Goal: Information Seeking & Learning: Learn about a topic

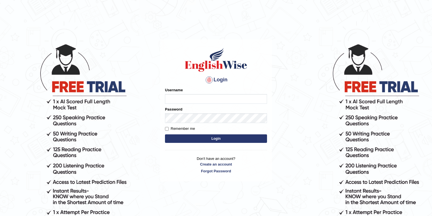
type input "drashti_parramatta"
drag, startPoint x: 212, startPoint y: 100, endPoint x: 153, endPoint y: 100, distance: 59.3
click at [153, 100] on body "Login Please fix the following errors: Username drashti_parramatta Password Rem…" at bounding box center [216, 130] width 432 height 216
type input "vanita_parramatta"
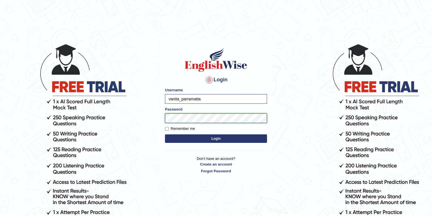
click at [132, 123] on body "Login Please fix the following errors: Username vanita_parramatta Password Reme…" at bounding box center [216, 130] width 432 height 216
click at [165, 134] on button "Login" at bounding box center [216, 138] width 102 height 9
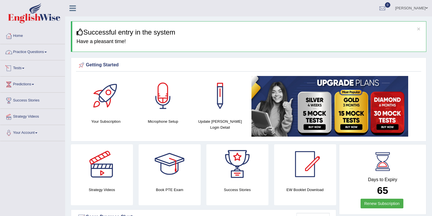
click at [34, 52] on link "Practice Questions" at bounding box center [32, 51] width 65 height 14
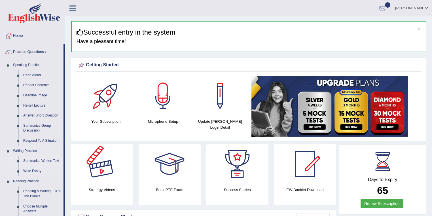
click at [50, 159] on link "Summarize Written Text" at bounding box center [42, 161] width 43 height 10
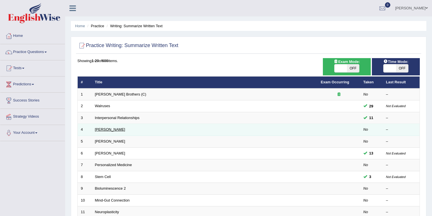
click at [106, 129] on link "Rosalid Franklin" at bounding box center [110, 129] width 30 height 4
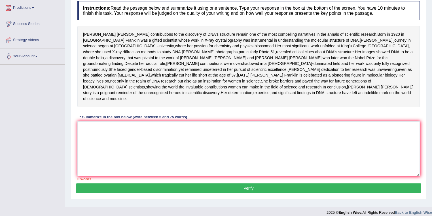
scroll to position [77, 0]
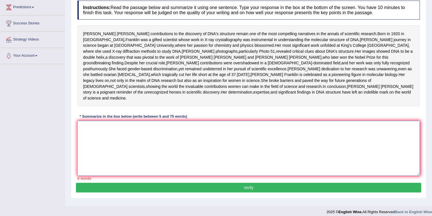
drag, startPoint x: 95, startPoint y: 152, endPoint x: 142, endPoint y: 164, distance: 47.7
click at [104, 152] on textarea at bounding box center [248, 148] width 343 height 55
type textarea "rosalind"
drag, startPoint x: 99, startPoint y: 149, endPoint x: 90, endPoint y: 171, distance: 24.5
click at [48, 154] on div "Toggle navigation Home Practice Questions Speaking Practice Read Aloud Repeat S…" at bounding box center [216, 70] width 432 height 295
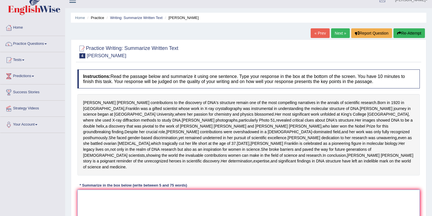
scroll to position [0, 0]
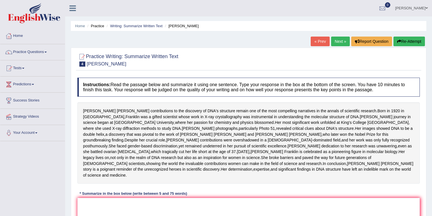
click at [342, 39] on link "Next »" at bounding box center [340, 42] width 19 height 10
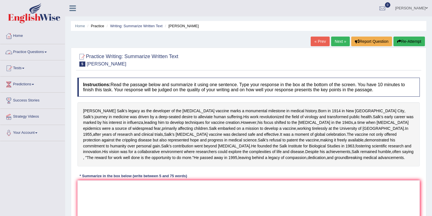
drag, startPoint x: 54, startPoint y: 48, endPoint x: 46, endPoint y: 50, distance: 8.5
click at [54, 48] on link "Practice Questions" at bounding box center [32, 51] width 65 height 14
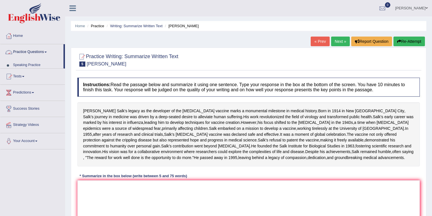
click at [46, 50] on link "Practice Questions" at bounding box center [31, 51] width 63 height 14
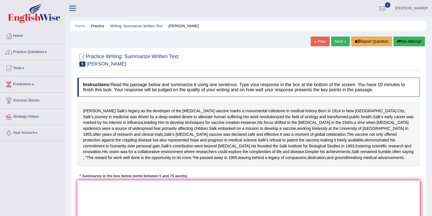
click at [41, 55] on link "Practice Questions" at bounding box center [32, 51] width 65 height 14
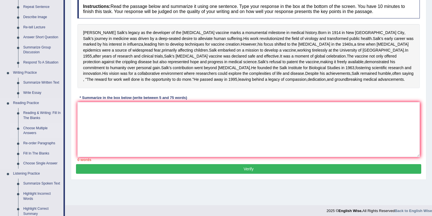
scroll to position [60, 0]
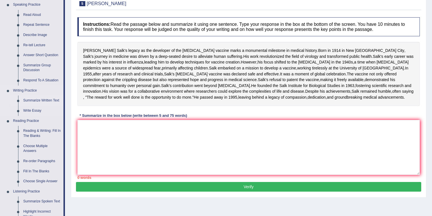
click at [37, 98] on link "Summarize Written Text" at bounding box center [42, 101] width 43 height 10
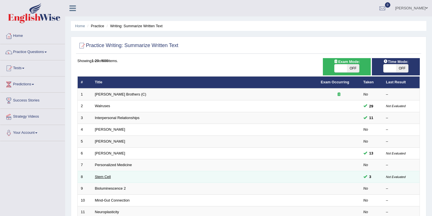
click at [101, 175] on link "Stem Cell" at bounding box center [103, 177] width 16 height 4
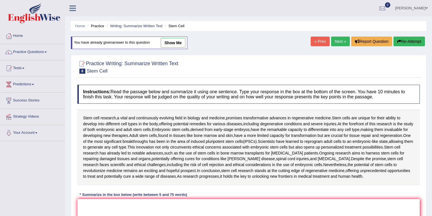
click at [179, 45] on link "show me" at bounding box center [173, 43] width 25 height 10
type textarea "The passage outlines stem cell research, explaining that it is evolving field i…"
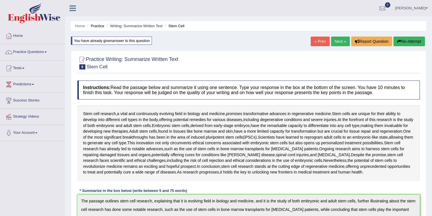
click at [340, 37] on link "Next »" at bounding box center [340, 42] width 19 height 10
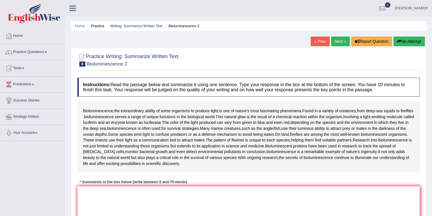
drag, startPoint x: 339, startPoint y: 42, endPoint x: 336, endPoint y: 41, distance: 3.7
click at [339, 42] on link "Next »" at bounding box center [340, 42] width 19 height 10
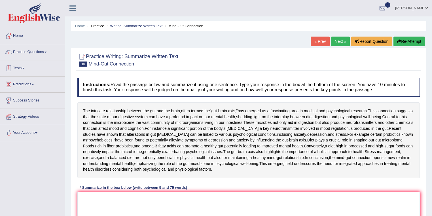
click at [28, 55] on link "Practice Questions" at bounding box center [32, 51] width 65 height 14
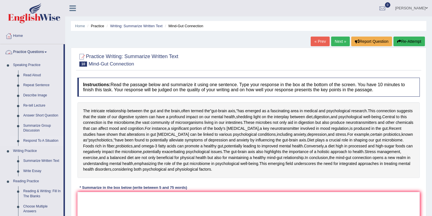
scroll to position [30, 0]
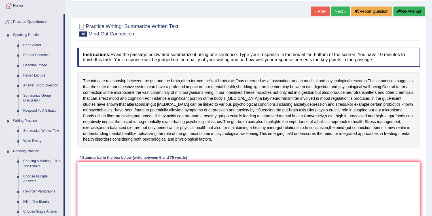
click at [37, 130] on link "Summarize Written Text" at bounding box center [42, 131] width 43 height 10
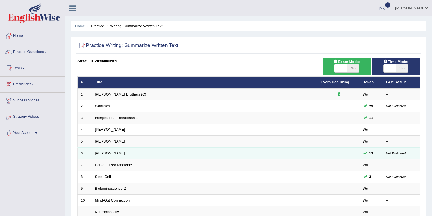
click at [109, 152] on link "[PERSON_NAME]" at bounding box center [110, 153] width 30 height 4
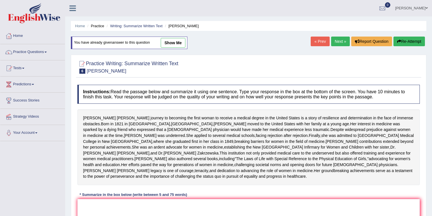
click at [175, 42] on link "show me" at bounding box center [173, 43] width 25 height 10
type textarea "[PERSON_NAME] journey to becoming the first woman to receive a medical degree i…"
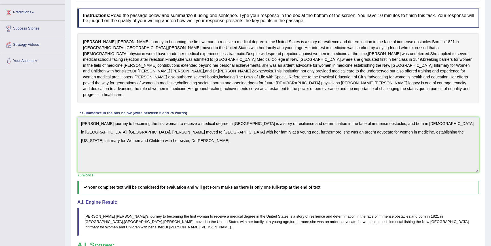
scroll to position [48, 0]
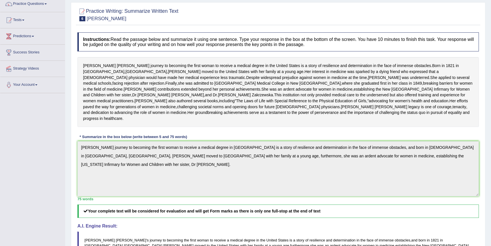
click at [301, 153] on div "Instructions: Read the passage below and summarize it using one sentence. Type …" at bounding box center [278, 171] width 404 height 284
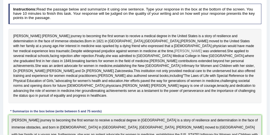
scroll to position [86, 0]
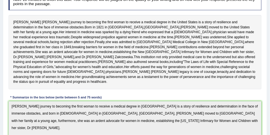
click at [124, 10] on div "Instructions: Read the passage below and summarize it using one sentence. Type …" at bounding box center [135, 119] width 256 height 265
click at [57, 17] on div "Elizabeth Blackwell's journey to becoming the first woman to receive a medical …" at bounding box center [135, 52] width 253 height 74
click at [69, 9] on h4 "Instructions: Read the passage below and summarize it using one sentence. Type …" at bounding box center [135, 0] width 253 height 20
click at [64, 30] on span "Her" at bounding box center [61, 32] width 5 height 5
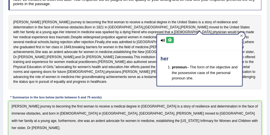
click at [240, 35] on icon at bounding box center [241, 35] width 3 height 3
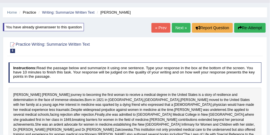
scroll to position [3, 0]
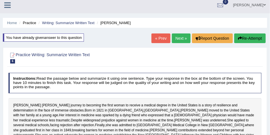
click at [252, 39] on button "Re-Attempt" at bounding box center [249, 38] width 31 height 10
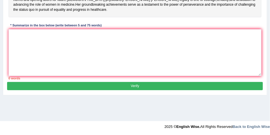
scroll to position [162, 0]
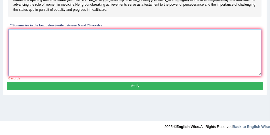
paste textarea "[PERSON_NAME] journey to becoming the first woman to receive a medical degree i…"
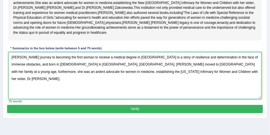
scroll to position [144, 0]
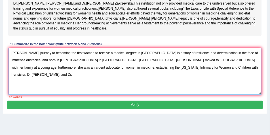
type textarea "Elizabeth Blackwell's journey to becoming the first woman to receive a medical …"
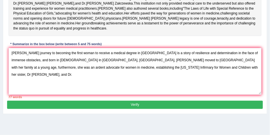
click at [138, 109] on button "Verify" at bounding box center [135, 105] width 256 height 8
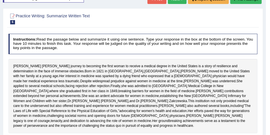
scroll to position [26, 0]
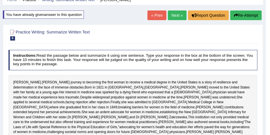
click at [244, 19] on button "Re-Attempt" at bounding box center [245, 15] width 31 height 10
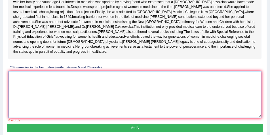
paste textarea "[PERSON_NAME] journey to becoming the first woman to receive a medical degree i…"
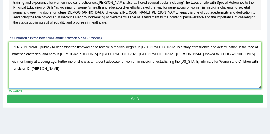
scroll to position [162, 0]
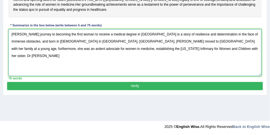
type textarea "[PERSON_NAME] journey to becoming the first woman to receive a medical degree i…"
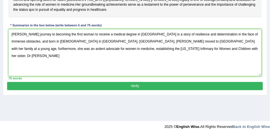
click at [142, 90] on button "Verify" at bounding box center [135, 86] width 256 height 8
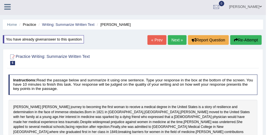
scroll to position [0, 0]
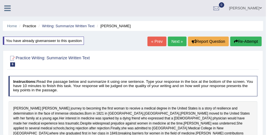
click at [243, 42] on button "Re-Attempt" at bounding box center [245, 42] width 31 height 10
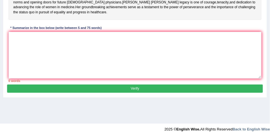
scroll to position [162, 0]
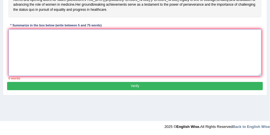
paste textarea "[PERSON_NAME] journey to becoming the first woman to receive a medical degree i…"
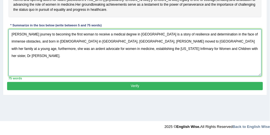
click at [179, 68] on textarea "[PERSON_NAME] journey to becoming the first woman to receive a medical degree i…" at bounding box center [135, 52] width 253 height 47
type textarea "[PERSON_NAME] journey to becoming the first woman to receive a medical degree i…"
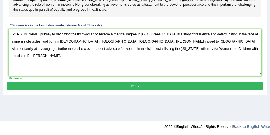
click at [130, 90] on button "Verify" at bounding box center [135, 86] width 256 height 8
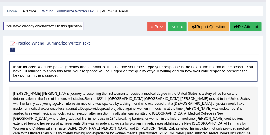
scroll to position [0, 0]
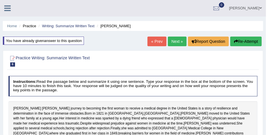
click at [237, 42] on button "Re-Attempt" at bounding box center [245, 42] width 31 height 10
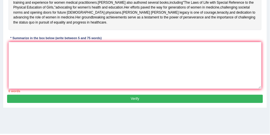
scroll to position [162, 0]
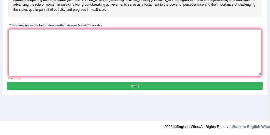
paste textarea "Elizabeth Blackwell's journey to becoming the first woman to receive a medical …"
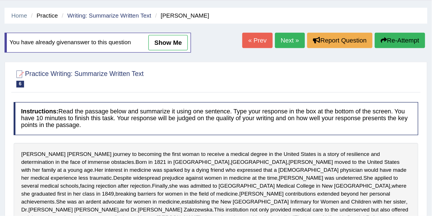
scroll to position [0, 0]
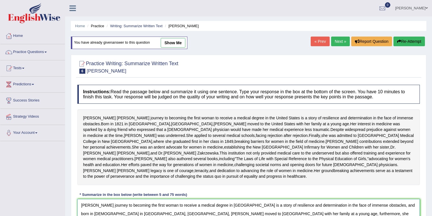
type textarea "Elizabeth Blackwell's journey to becoming the first woman to receive a medical …"
drag, startPoint x: 266, startPoint y: 0, endPoint x: 265, endPoint y: 74, distance: 74.0
click at [265, 74] on div at bounding box center [248, 66] width 343 height 17
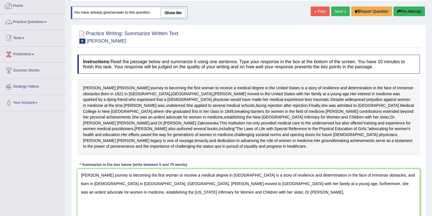
click at [42, 22] on link "Practice Questions" at bounding box center [32, 21] width 65 height 14
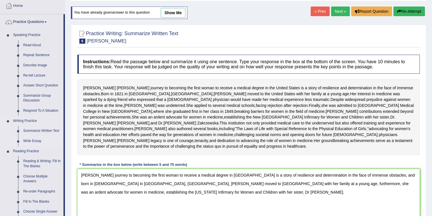
click at [39, 135] on link "Write Essay" at bounding box center [42, 141] width 43 height 10
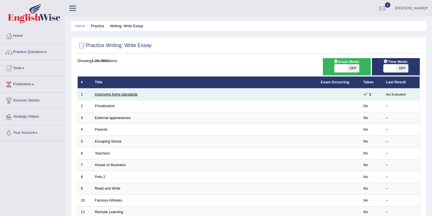
click at [118, 93] on link "Improving living standards" at bounding box center [116, 94] width 43 height 4
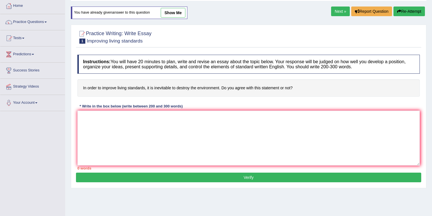
scroll to position [30, 0]
click at [28, 25] on link "Practice Questions" at bounding box center [32, 21] width 65 height 14
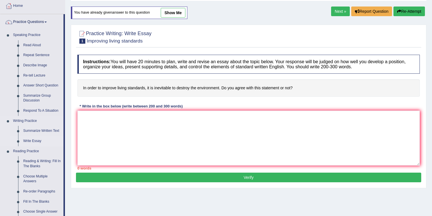
click at [24, 143] on link "Write Essay" at bounding box center [42, 141] width 43 height 10
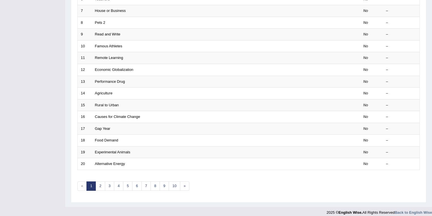
scroll to position [158, 0]
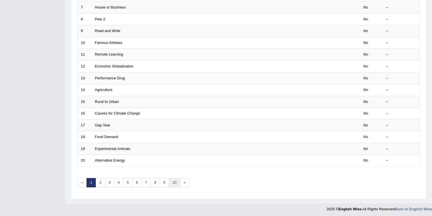
click at [175, 183] on link "10" at bounding box center [174, 182] width 11 height 9
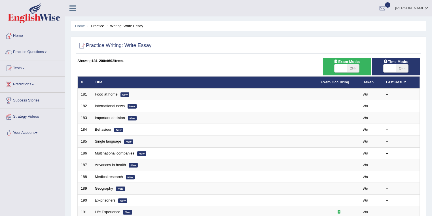
click at [18, 35] on link "Home" at bounding box center [32, 35] width 65 height 14
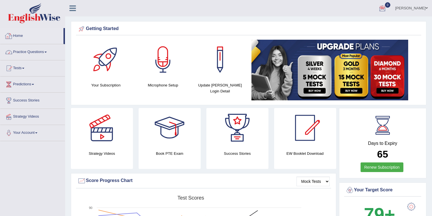
click at [35, 51] on link "Practice Questions" at bounding box center [32, 51] width 65 height 14
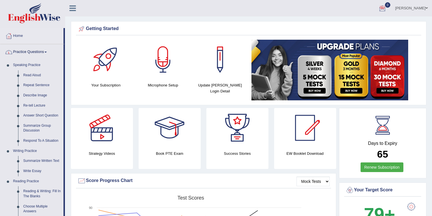
scroll to position [91, 0]
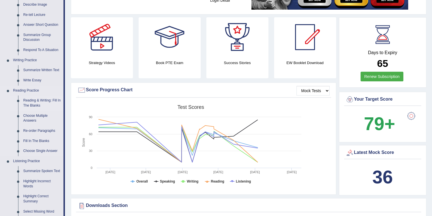
click at [39, 104] on link "Reading & Writing: Fill In The Blanks" at bounding box center [42, 103] width 43 height 15
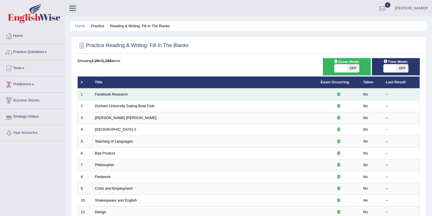
click at [101, 96] on td "Facebook Research" at bounding box center [205, 94] width 226 height 12
click at [103, 94] on link "Facebook Research" at bounding box center [111, 94] width 33 height 4
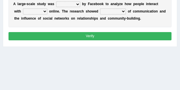
scroll to position [88, 0]
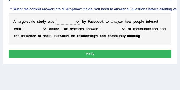
click at [78, 22] on select "surveyed had asked made" at bounding box center [68, 22] width 24 height 6
click at [43, 42] on div "A l a r g e - s c a l e s t u d y w a s surveyed had asked made b y F a c e b o…" at bounding box center [90, 28] width 163 height 31
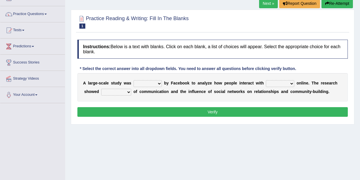
scroll to position [0, 0]
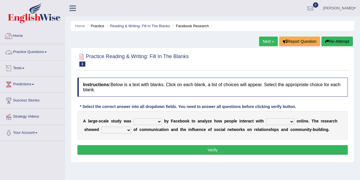
click at [23, 37] on link "Home" at bounding box center [32, 35] width 65 height 14
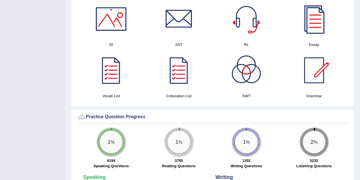
scroll to position [277, 0]
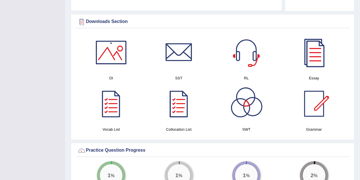
click at [176, 101] on div at bounding box center [179, 104] width 40 height 40
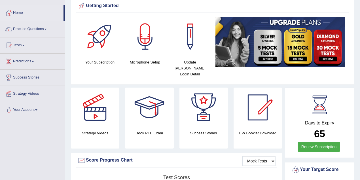
scroll to position [0, 0]
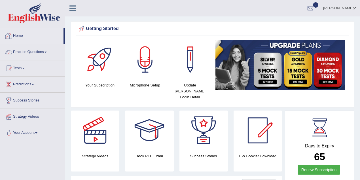
click at [33, 57] on link "Practice Questions" at bounding box center [32, 51] width 65 height 14
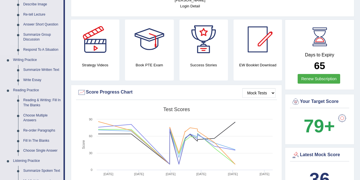
scroll to position [126, 0]
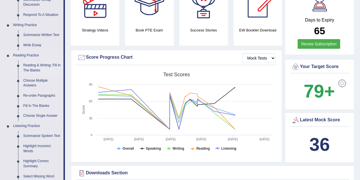
click at [36, 64] on link "Reading & Writing: Fill In The Blanks" at bounding box center [42, 67] width 43 height 15
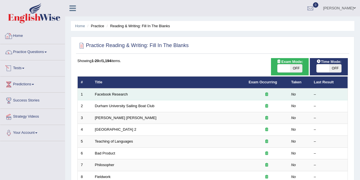
click at [113, 96] on td "Facebook Research" at bounding box center [169, 94] width 154 height 12
click at [114, 95] on link "Facebook Research" at bounding box center [111, 94] width 33 height 4
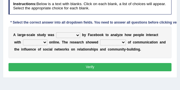
scroll to position [88, 0]
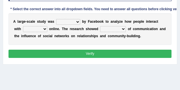
click at [79, 22] on select "surveyed had asked made" at bounding box center [68, 22] width 24 height 6
select select "surveyed"
click at [56, 19] on select "surveyed had asked made" at bounding box center [68, 22] width 24 height 6
click at [29, 29] on select "together all each other another" at bounding box center [35, 29] width 24 height 6
select select "each other"
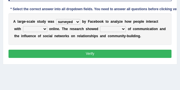
click at [23, 26] on select "together all each other another" at bounding box center [35, 29] width 24 height 6
click at [115, 30] on select "advantages standards fellowships patterns" at bounding box center [113, 29] width 26 height 6
select select "advantages"
click at [100, 26] on select "advantages standards fellowships patterns" at bounding box center [113, 29] width 26 height 6
click at [90, 54] on button "Verify" at bounding box center [90, 54] width 163 height 8
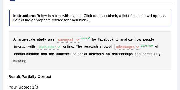
scroll to position [38, 0]
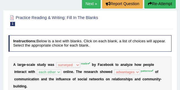
click at [96, 5] on link "Next »" at bounding box center [91, 4] width 19 height 10
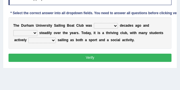
scroll to position [88, 0]
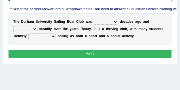
click at [116, 23] on select "found fund founded find" at bounding box center [106, 22] width 24 height 6
select select "found"
click at [94, 19] on select "found fund founded find" at bounding box center [106, 22] width 24 height 6
click at [26, 28] on select "grow growing has grown grown" at bounding box center [25, 29] width 24 height 6
select select "has grown"
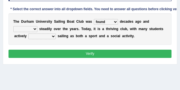
click at [13, 26] on select "grow growing has grown grown" at bounding box center [25, 29] width 24 height 6
click at [47, 36] on select "enjoy enjoyed are enjoying enjoying" at bounding box center [41, 36] width 27 height 6
select select "enjoyed"
click at [28, 33] on select "enjoy enjoyed are enjoying enjoying" at bounding box center [41, 36] width 27 height 6
click at [84, 55] on button "Verify" at bounding box center [90, 54] width 163 height 8
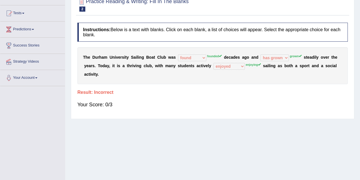
scroll to position [38, 0]
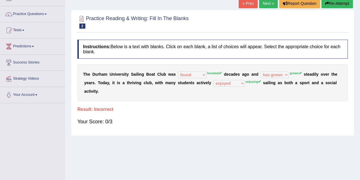
click at [180, 64] on div "T h e D u r h a m U n i v e r s i t y S a i l i n g B o a t C l u b w a s found…" at bounding box center [212, 82] width 271 height 37
click at [34, 14] on link "Practice Questions" at bounding box center [32, 13] width 65 height 14
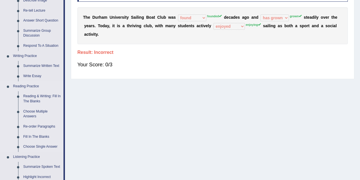
scroll to position [113, 0]
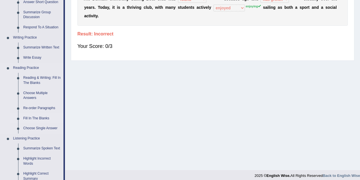
click at [34, 90] on link "Fill In The Blanks" at bounding box center [42, 118] width 43 height 10
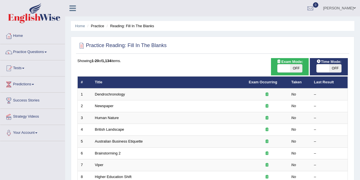
click at [124, 92] on link "Dendrochronology" at bounding box center [110, 94] width 30 height 4
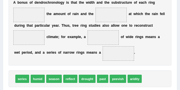
scroll to position [109, 0]
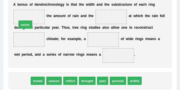
drag, startPoint x: 21, startPoint y: 81, endPoint x: 24, endPoint y: 15, distance: 66.2
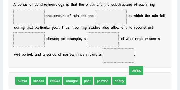
drag, startPoint x: 29, startPoint y: 18, endPoint x: 157, endPoint y: 85, distance: 143.7
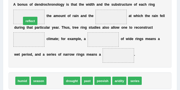
drag, startPoint x: 58, startPoint y: 81, endPoint x: 28, endPoint y: 11, distance: 76.2
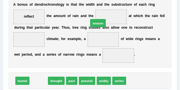
drag, startPoint x: 43, startPoint y: 81, endPoint x: 113, endPoint y: 13, distance: 97.3
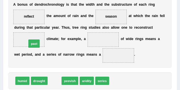
drag, startPoint x: 52, startPoint y: 80, endPoint x: 28, endPoint y: 37, distance: 49.9
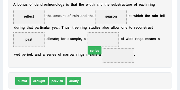
drag, startPoint x: 89, startPoint y: 79, endPoint x: 97, endPoint y: 41, distance: 38.6
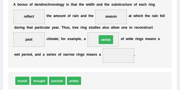
drag, startPoint x: 112, startPoint y: 50, endPoint x: 100, endPoint y: 36, distance: 18.6
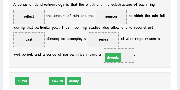
drag, startPoint x: 39, startPoint y: 81, endPoint x: 126, endPoint y: 54, distance: 90.9
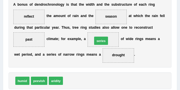
drag, startPoint x: 72, startPoint y: 62, endPoint x: 105, endPoint y: 34, distance: 43.4
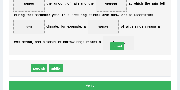
drag, startPoint x: 21, startPoint y: 68, endPoint x: 132, endPoint y: 42, distance: 114.7
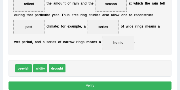
click at [87, 85] on button "Verify" at bounding box center [90, 85] width 163 height 8
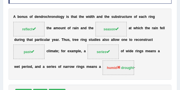
scroll to position [102, 0]
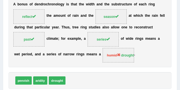
click at [156, 58] on div "A b o n u s o f d e n d r o c h r o n o l o g y i s t h a t t h e w i d t h a n…" at bounding box center [90, 31] width 163 height 71
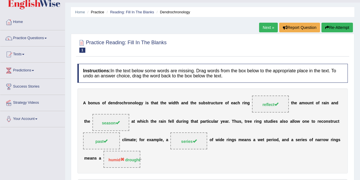
scroll to position [0, 0]
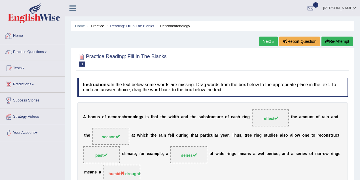
click at [47, 52] on link "Practice Questions" at bounding box center [32, 51] width 65 height 14
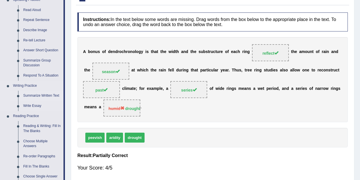
scroll to position [75, 0]
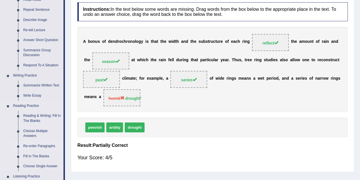
click at [37, 146] on link "Re-order Paragraphs" at bounding box center [42, 146] width 43 height 10
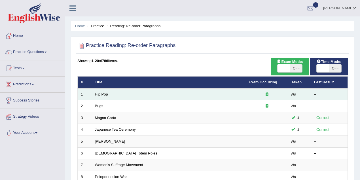
click at [97, 93] on link "Hip Pop" at bounding box center [101, 94] width 13 height 4
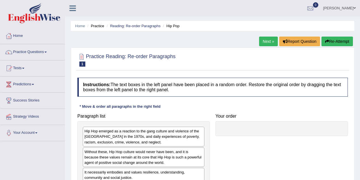
click at [264, 40] on link "Next »" at bounding box center [268, 42] width 19 height 10
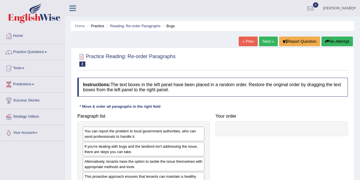
click at [265, 44] on link "Next »" at bounding box center [268, 42] width 19 height 10
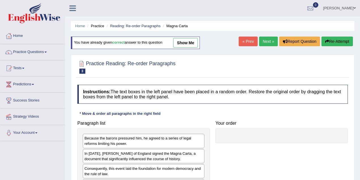
click at [267, 44] on link "Next »" at bounding box center [268, 42] width 19 height 10
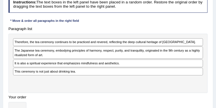
scroll to position [126, 0]
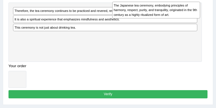
drag, startPoint x: 57, startPoint y: 32, endPoint x: 168, endPoint y: 12, distance: 112.7
click at [168, 12] on div "The Japanese tea ceremony, embodying principles of harmony, respect, purity, an…" at bounding box center [156, 10] width 88 height 17
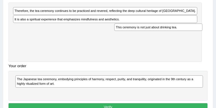
drag, startPoint x: 54, startPoint y: 35, endPoint x: 174, endPoint y: 32, distance: 120.6
click at [174, 32] on div "Paragraph list Therefore, the tea ceremony continues to be practiced and revere…" at bounding box center [108, 46] width 204 height 107
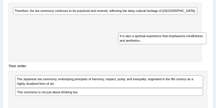
drag, startPoint x: 65, startPoint y: 27, endPoint x: 190, endPoint y: 46, distance: 126.6
click at [190, 46] on div "Paragraph list Therefore, the tea ceremony continues to be practiced and revere…" at bounding box center [108, 51] width 204 height 116
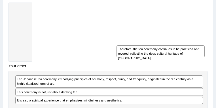
drag, startPoint x: 63, startPoint y: 13, endPoint x: 186, endPoint y: 60, distance: 131.8
click at [186, 60] on div "Paragraph list Therefore, the tea ceremony continues to be practiced and revere…" at bounding box center [108, 55] width 204 height 124
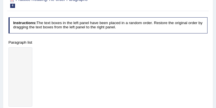
scroll to position [39, 0]
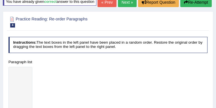
click at [105, 7] on link "« Prev" at bounding box center [107, 2] width 19 height 10
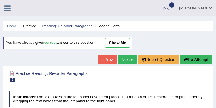
click at [105, 61] on link "« Prev" at bounding box center [107, 60] width 19 height 10
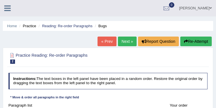
click at [105, 42] on link "« Prev" at bounding box center [107, 42] width 19 height 10
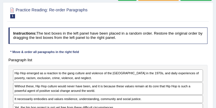
scroll to position [91, 0]
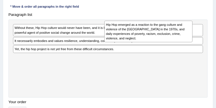
drag, startPoint x: 51, startPoint y: 31, endPoint x: 166, endPoint y: 28, distance: 114.3
click at [162, 29] on div "Hip Hop emerged as a reaction to the gang culture and violence of the South Bro…" at bounding box center [148, 31] width 88 height 21
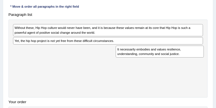
drag, startPoint x: 60, startPoint y: 52, endPoint x: 182, endPoint y: 58, distance: 122.4
click at [182, 58] on div "Paragraph list Without these, Hip Hop culture would never have been, and it is …" at bounding box center [108, 73] width 204 height 126
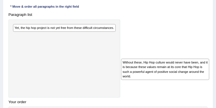
drag, startPoint x: 48, startPoint y: 37, endPoint x: 172, endPoint y: 80, distance: 131.2
click at [172, 80] on div "Paragraph list Without these, Hip Hop culture would never have been, and it is …" at bounding box center [108, 75] width 204 height 131
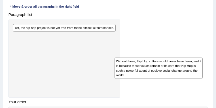
drag, startPoint x: 119, startPoint y: 69, endPoint x: 199, endPoint y: 78, distance: 81.0
click at [199, 78] on div "Without these, Hip Hop culture would never have been, and it is because these v…" at bounding box center [159, 68] width 88 height 21
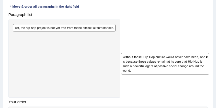
drag, startPoint x: 90, startPoint y: 68, endPoint x: 184, endPoint y: 77, distance: 94.3
click at [184, 77] on div "Paragraph list Yet, the hip hop project is not yet free from these difficult ci…" at bounding box center [108, 77] width 204 height 134
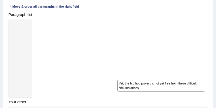
drag, startPoint x: 89, startPoint y: 48, endPoint x: 207, endPoint y: 99, distance: 128.7
click at [207, 99] on div "Instructions: The text boxes in the left panel have been placed in a random ord…" at bounding box center [108, 76] width 202 height 193
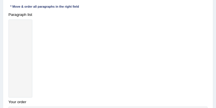
drag, startPoint x: 140, startPoint y: 53, endPoint x: 140, endPoint y: 70, distance: 17.3
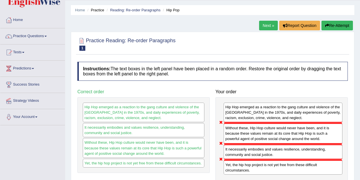
scroll to position [3, 0]
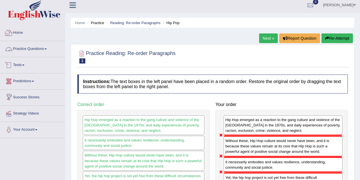
click at [35, 48] on link "Practice Questions" at bounding box center [32, 48] width 65 height 14
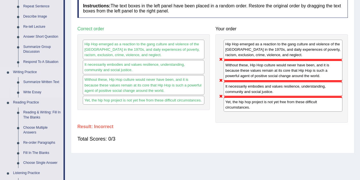
scroll to position [154, 0]
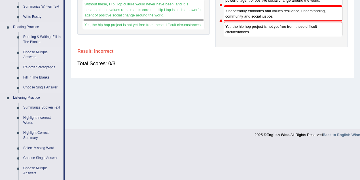
click at [40, 50] on link "Choose Multiple Answers" at bounding box center [42, 54] width 43 height 15
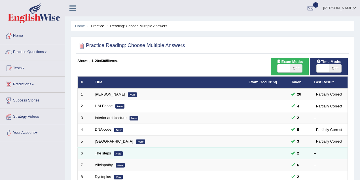
click at [104, 152] on link "The steps" at bounding box center [103, 153] width 16 height 4
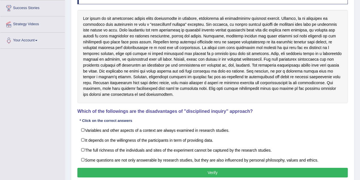
scroll to position [101, 0]
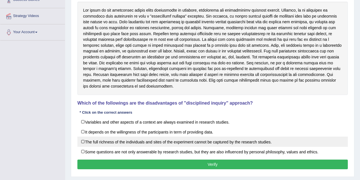
click at [83, 142] on label "The full richness of the individuals and sites of the experiment cannot be capt…" at bounding box center [212, 142] width 271 height 10
click at [85, 142] on label "The full richness of the individuals and sites of the experiment cannot be capt…" at bounding box center [212, 142] width 271 height 10
checkbox input "false"
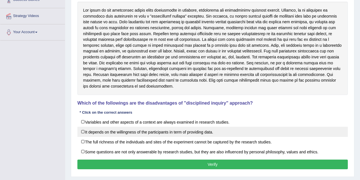
click at [82, 131] on label "It depends on the willingness of the participants in term of providing data." at bounding box center [212, 132] width 271 height 10
checkbox input "true"
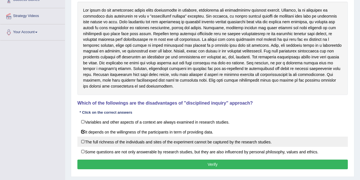
click at [83, 142] on label "The full richness of the individuals and sites of the experiment cannot be capt…" at bounding box center [212, 142] width 271 height 10
checkbox input "true"
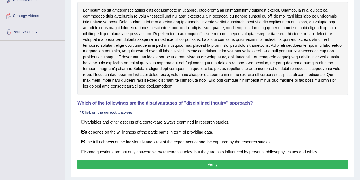
click at [218, 162] on button "Verify" at bounding box center [212, 165] width 271 height 10
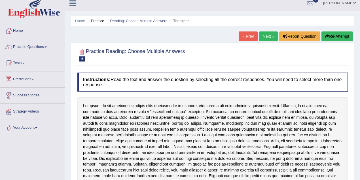
scroll to position [0, 0]
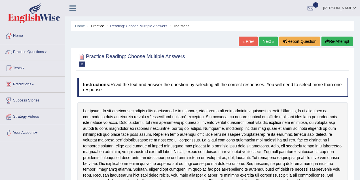
click at [325, 42] on icon "button" at bounding box center [327, 41] width 4 height 4
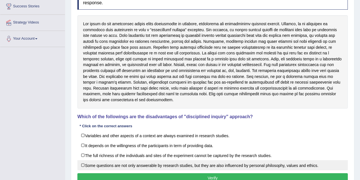
scroll to position [121, 0]
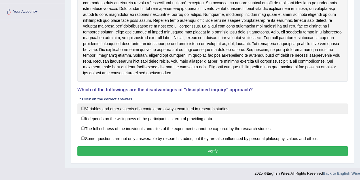
click at [83, 109] on label "Variables and other aspects of a context are always examined in research studie…" at bounding box center [212, 109] width 271 height 10
checkbox input "true"
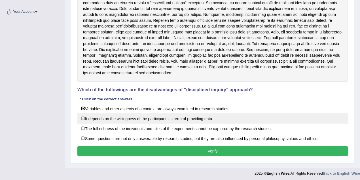
click at [84, 118] on label "It depends on the willingness of the participants in term of providing data." at bounding box center [212, 118] width 271 height 10
checkbox input "true"
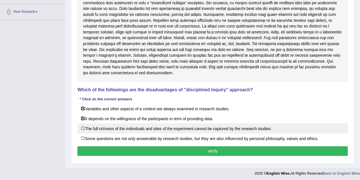
click at [84, 127] on label "The full richness of the individuals and sites of the experiment cannot be capt…" at bounding box center [212, 128] width 271 height 10
checkbox input "true"
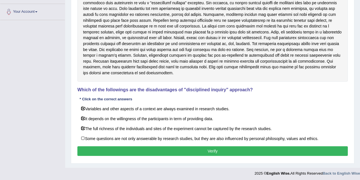
click at [190, 149] on button "Verify" at bounding box center [212, 151] width 271 height 10
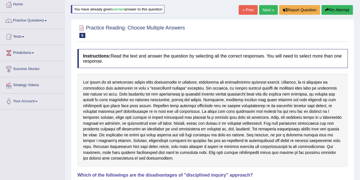
scroll to position [11, 0]
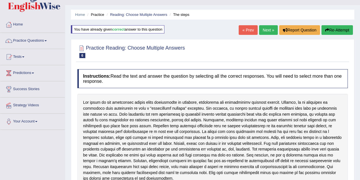
click at [333, 30] on button "Re-Attempt" at bounding box center [337, 30] width 31 height 10
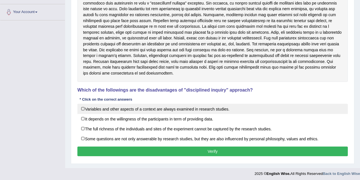
scroll to position [121, 0]
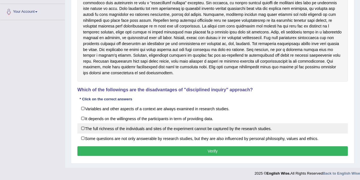
click at [82, 127] on label "The full richness of the individuals and sites of the experiment cannot be capt…" at bounding box center [212, 128] width 271 height 10
checkbox input "true"
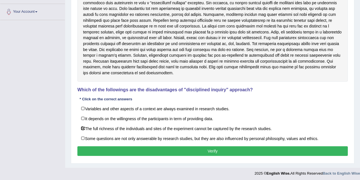
click at [223, 151] on button "Verify" at bounding box center [212, 151] width 271 height 10
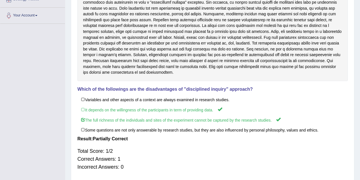
scroll to position [0, 0]
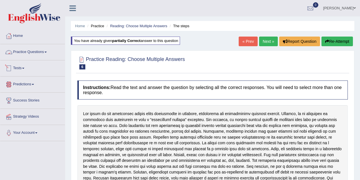
click at [39, 54] on link "Practice Questions" at bounding box center [32, 51] width 65 height 14
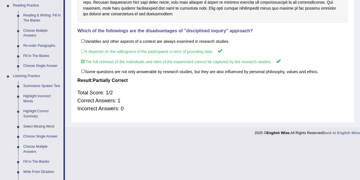
scroll to position [151, 0]
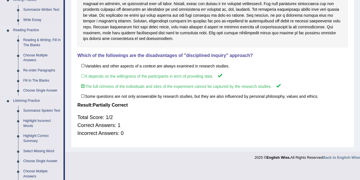
click at [49, 90] on link "Choose Single Answer" at bounding box center [42, 91] width 43 height 10
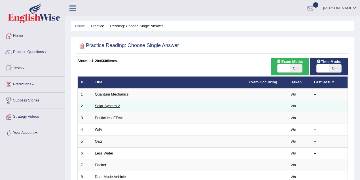
click at [110, 105] on link "Solar System 2" at bounding box center [107, 106] width 25 height 4
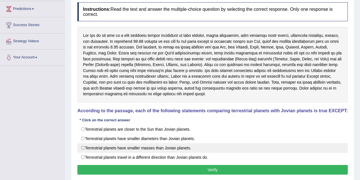
drag, startPoint x: 85, startPoint y: 146, endPoint x: 140, endPoint y: 146, distance: 55.3
click at [85, 146] on label "Terrestrial planets have smaller masses than Jovian planets." at bounding box center [212, 148] width 271 height 10
radio input "true"
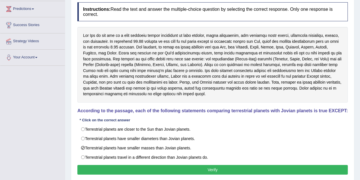
click at [225, 166] on button "Verify" at bounding box center [212, 170] width 271 height 10
